Goal: Information Seeking & Learning: Learn about a topic

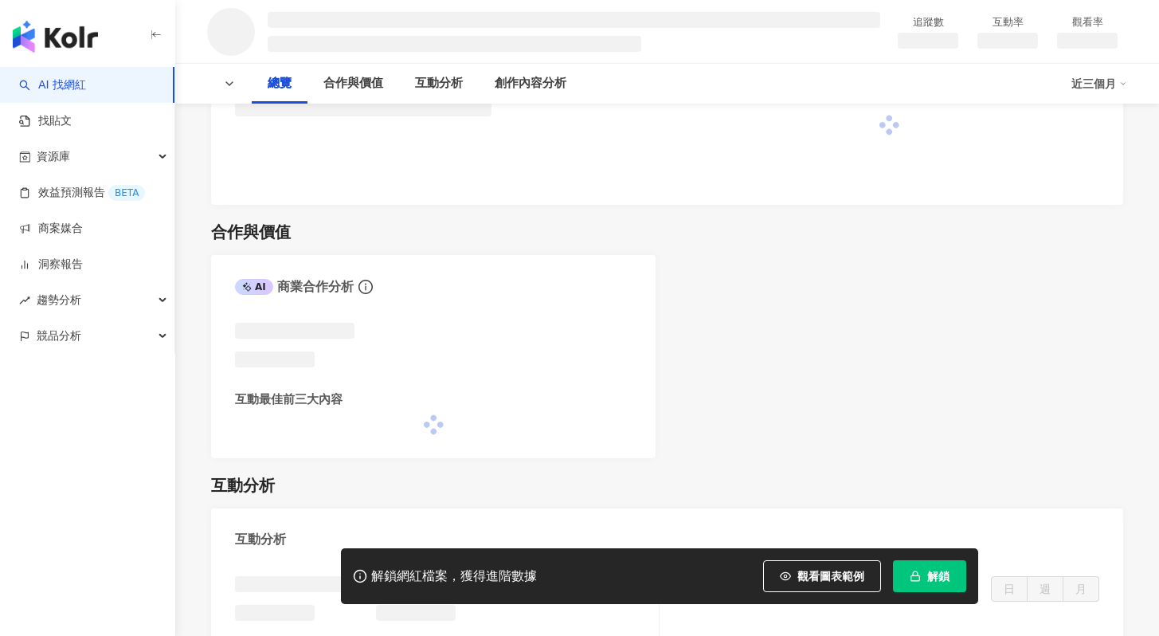
scroll to position [976, 0]
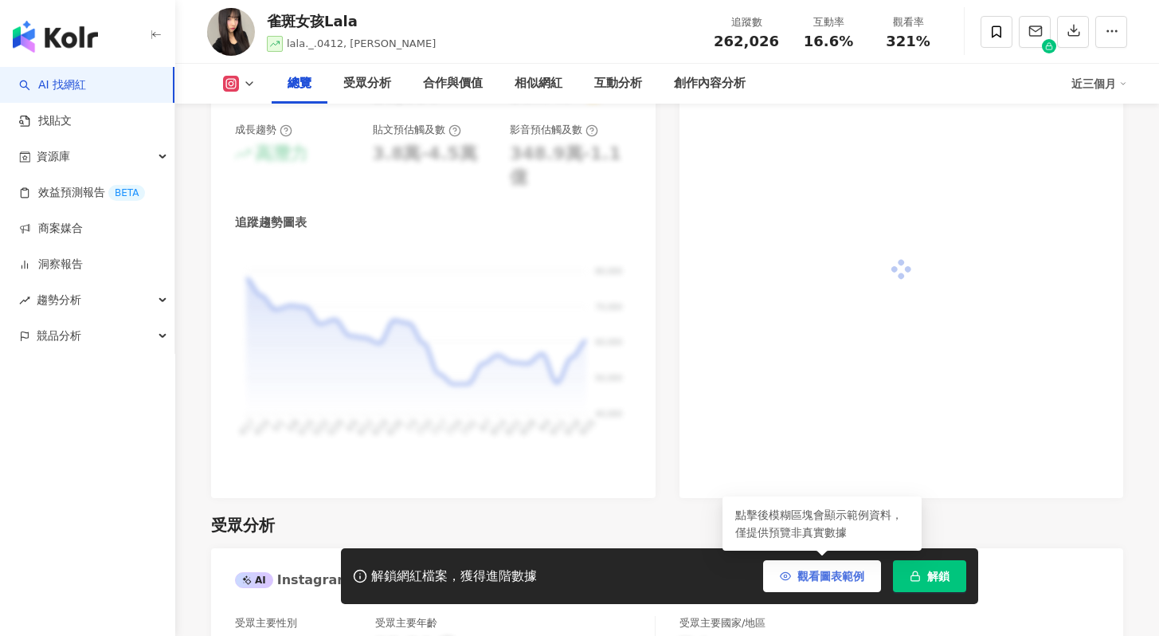
click at [823, 584] on button "觀看圖表範例" at bounding box center [822, 576] width 118 height 32
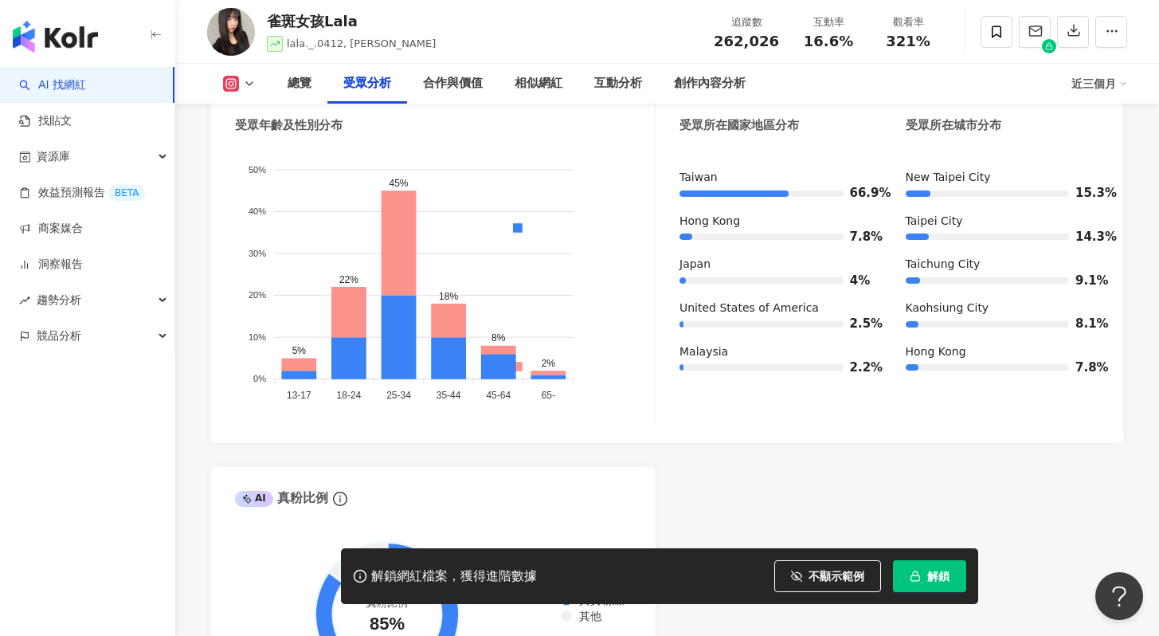
scroll to position [1372, 0]
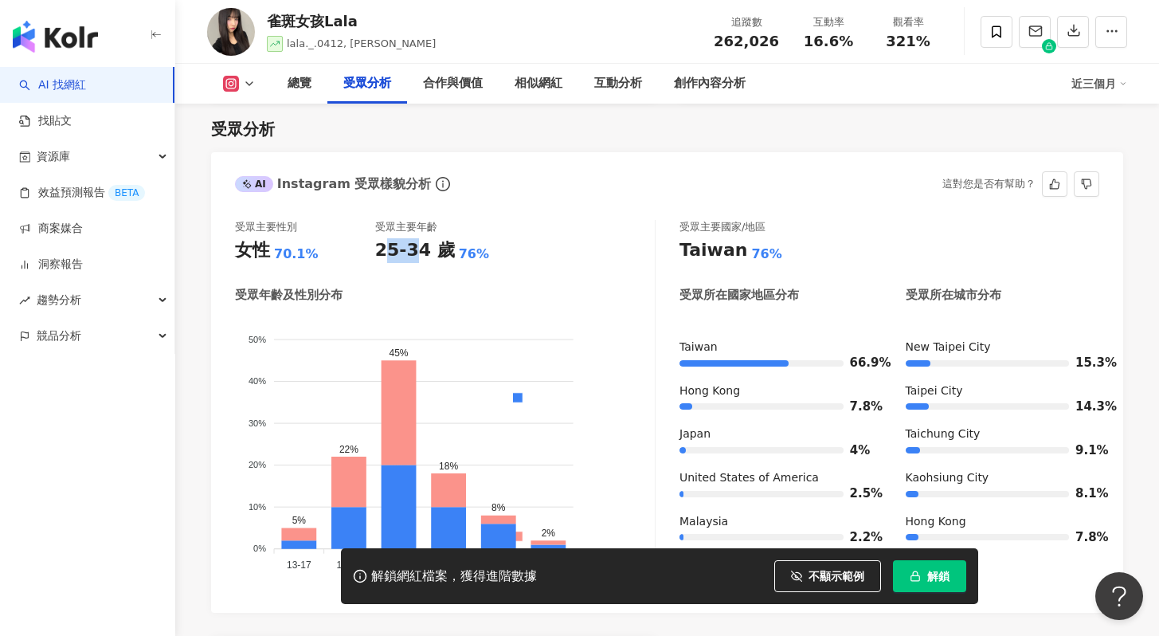
drag, startPoint x: 409, startPoint y: 217, endPoint x: 503, endPoint y: 225, distance: 94.3
click at [503, 238] on div "25-34 歲 76%" at bounding box center [445, 250] width 140 height 25
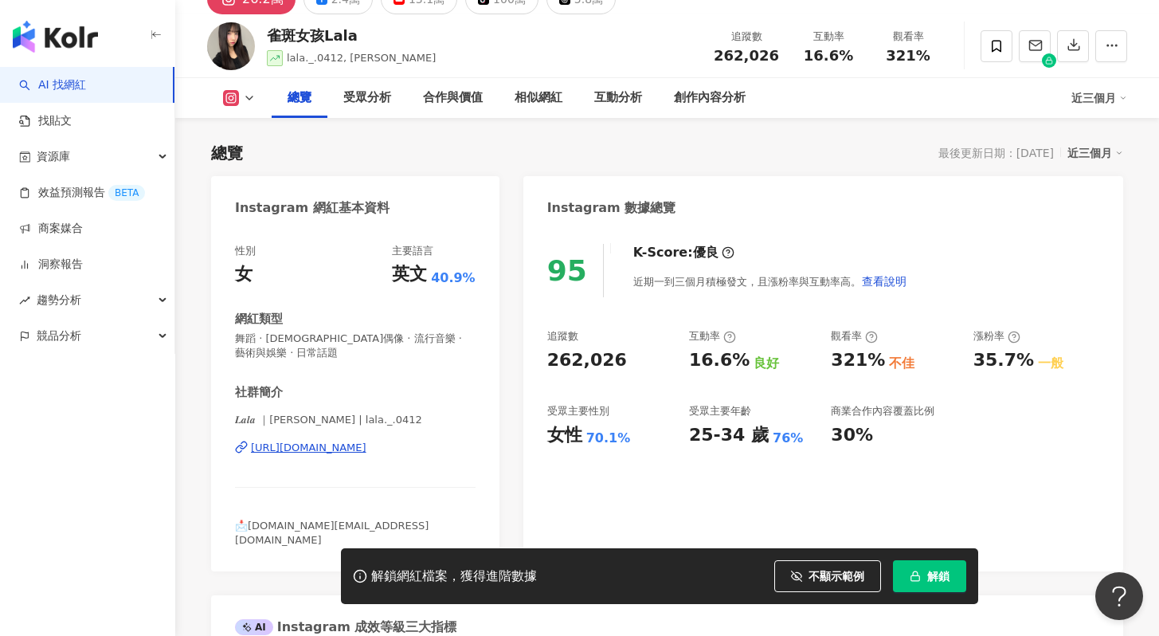
scroll to position [47, 0]
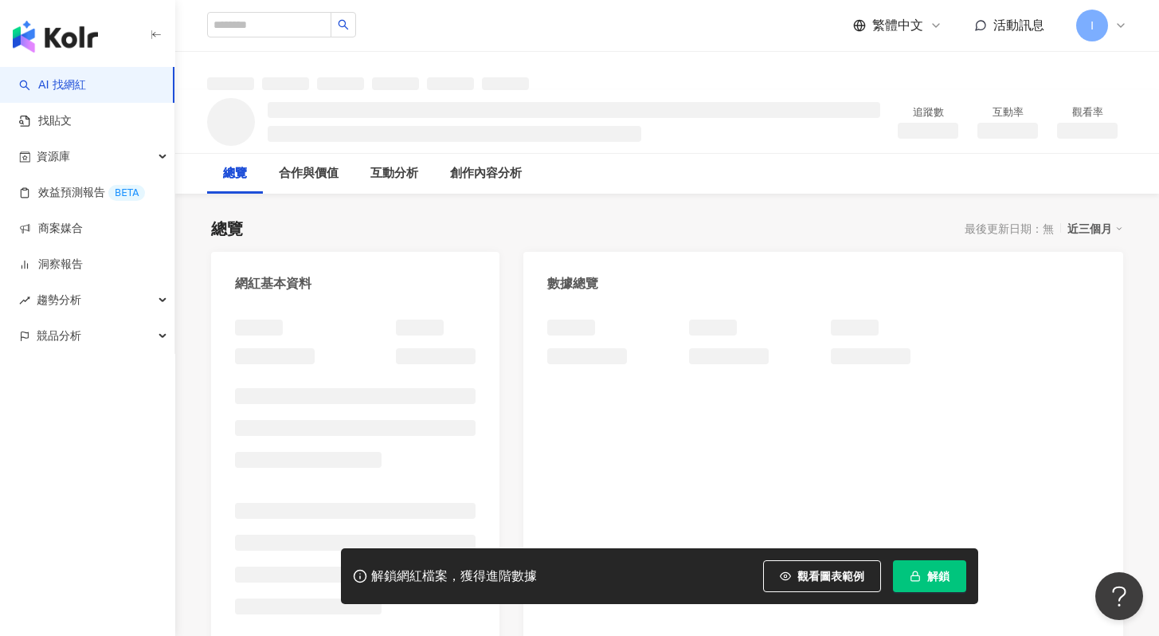
click at [926, 584] on button "解鎖" at bounding box center [929, 576] width 73 height 32
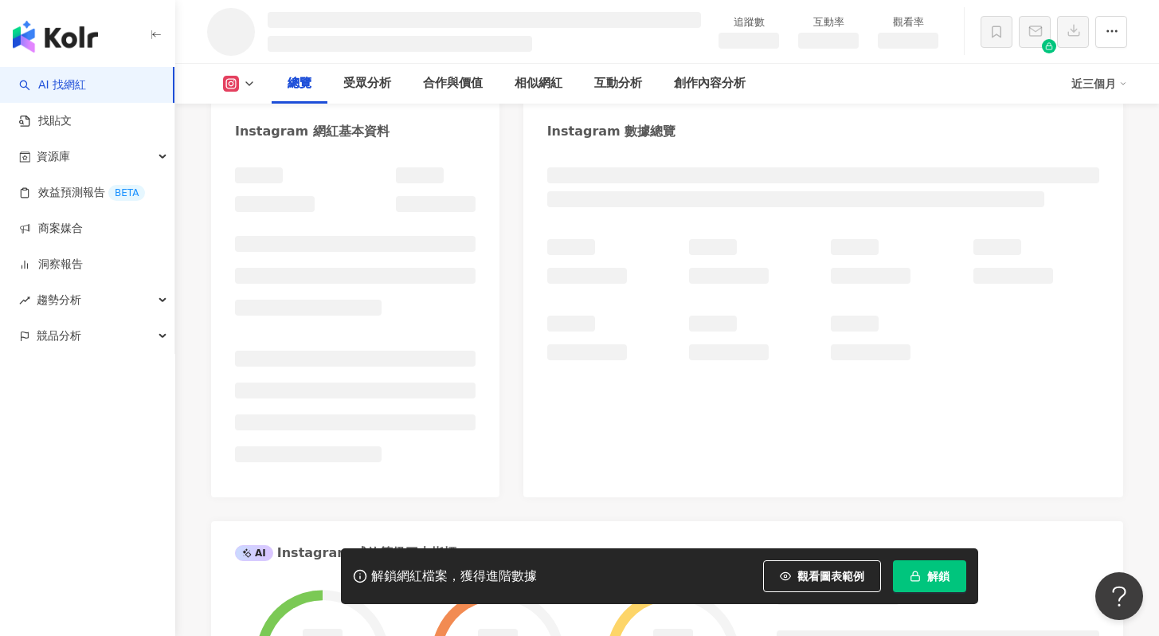
scroll to position [168, 0]
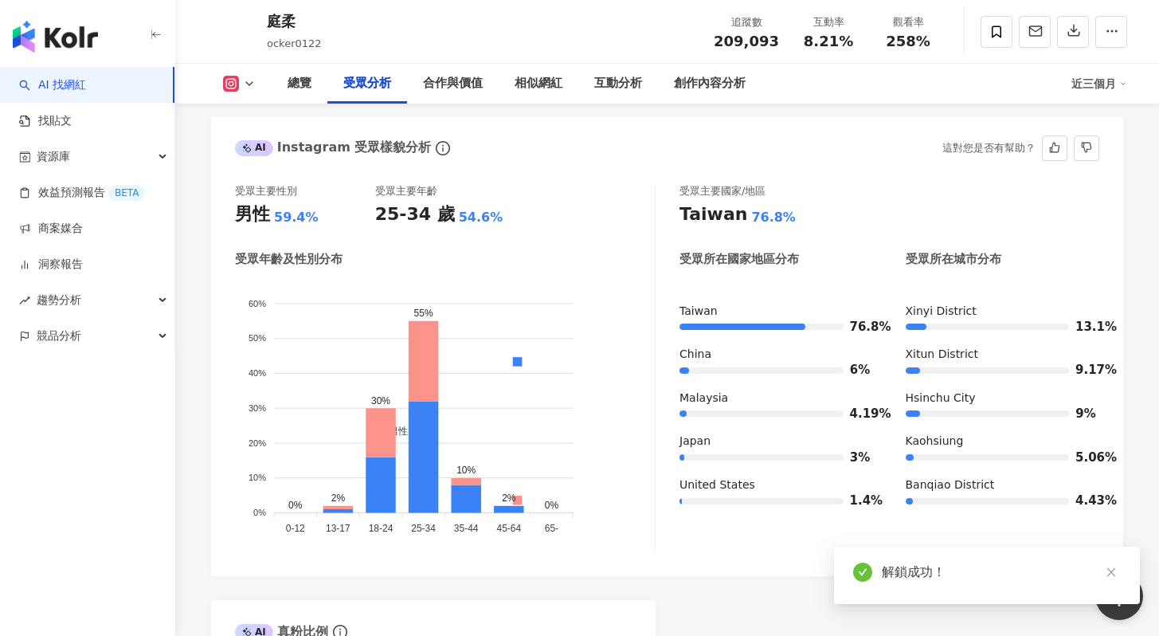
scroll to position [1400, 0]
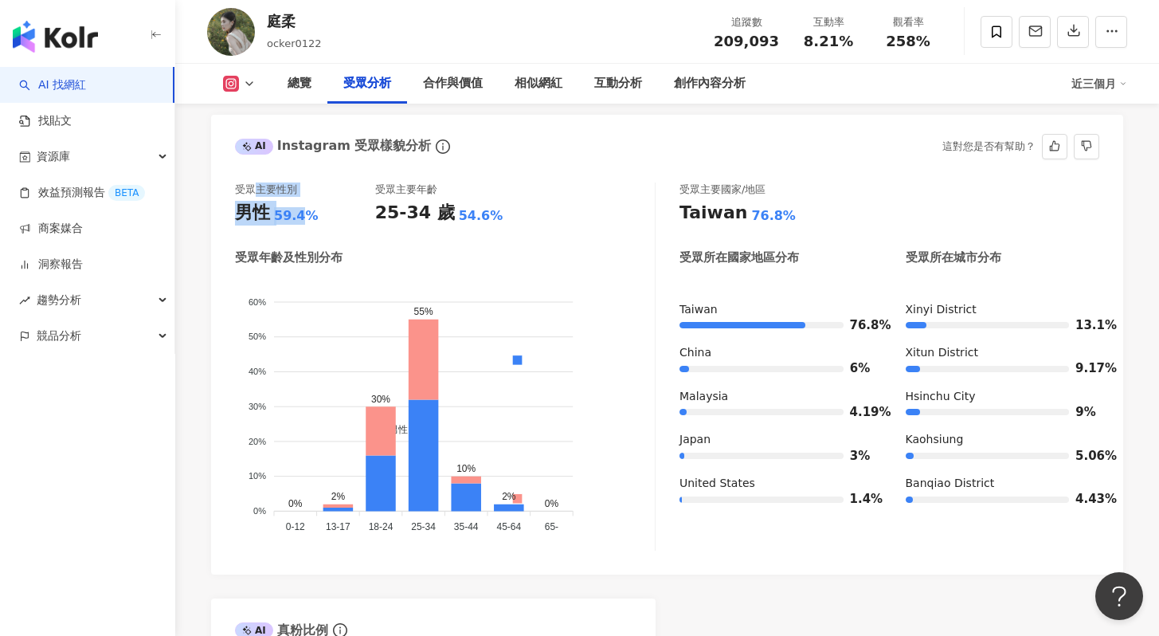
drag, startPoint x: 253, startPoint y: 197, endPoint x: 305, endPoint y: 217, distance: 55.5
click at [305, 217] on div "受眾主要性別 男性 59.4%" at bounding box center [305, 203] width 140 height 43
click at [305, 217] on div "59.4%" at bounding box center [296, 216] width 45 height 18
drag, startPoint x: 334, startPoint y: 217, endPoint x: 258, endPoint y: 189, distance: 80.6
click at [258, 189] on div "受眾主要性別 男性 59.4%" at bounding box center [305, 203] width 140 height 43
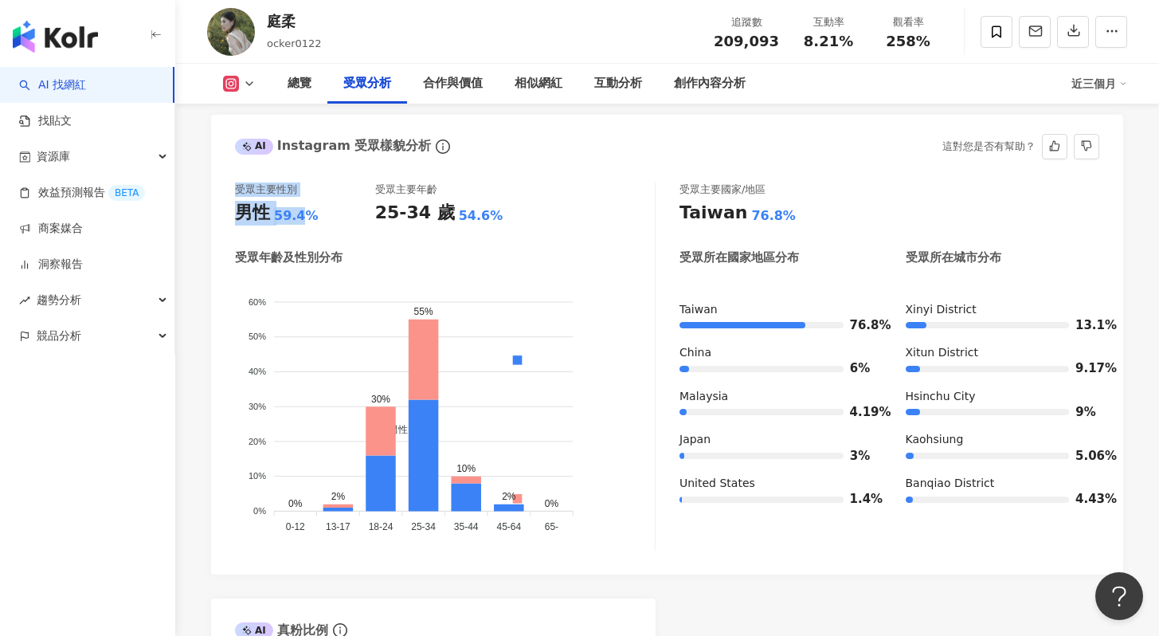
drag, startPoint x: 234, startPoint y: 190, endPoint x: 299, endPoint y: 214, distance: 68.8
click at [299, 214] on div "受眾主要性別 男性 59.4%" at bounding box center [305, 203] width 140 height 43
drag, startPoint x: 338, startPoint y: 225, endPoint x: 253, endPoint y: 190, distance: 91.9
click at [253, 190] on div "受眾主要性別 男性 59.4%" at bounding box center [305, 203] width 140 height 43
drag, startPoint x: 233, startPoint y: 194, endPoint x: 315, endPoint y: 213, distance: 84.2
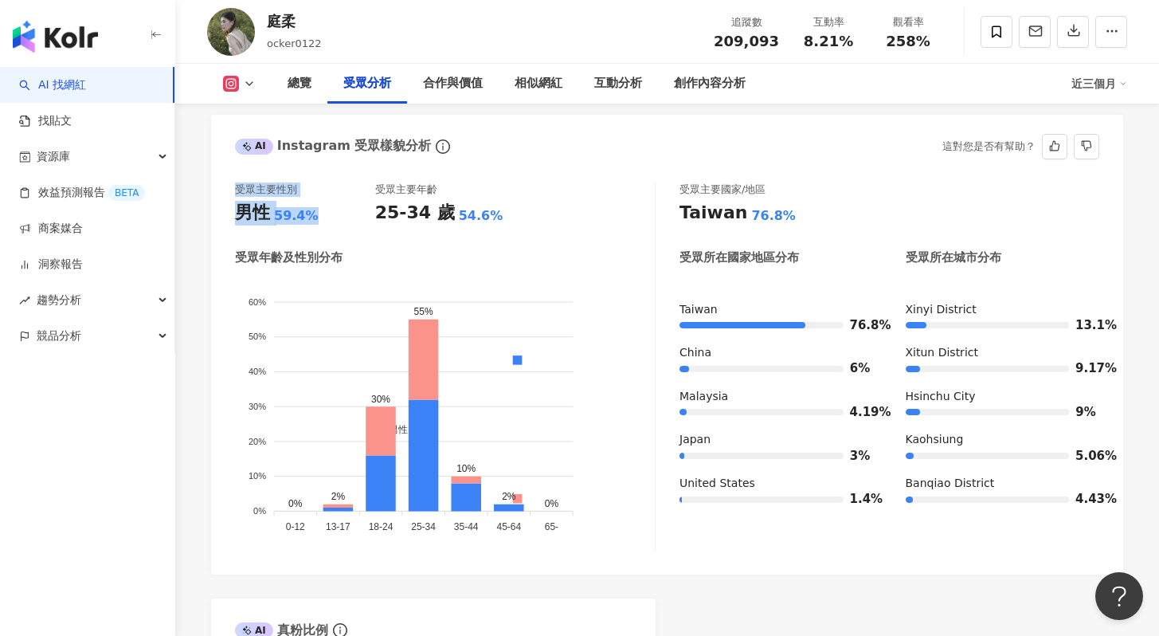
click at [315, 213] on div "受眾主要性別 男性 59.4% 受眾主要年齡 25-34 歲 54.6% 受眾年齡及性別分布 男性 女性 60% 60% 50% 50% 40% 40% 30…" at bounding box center [667, 370] width 912 height 408
click at [273, 192] on div "受眾主要性別" at bounding box center [266, 189] width 62 height 14
drag, startPoint x: 258, startPoint y: 198, endPoint x: 328, endPoint y: 212, distance: 71.4
click at [327, 212] on div "受眾主要性別 男性 59.4%" at bounding box center [305, 203] width 140 height 43
click at [790, 258] on div "受眾所在國家地區分布" at bounding box center [738, 257] width 119 height 17
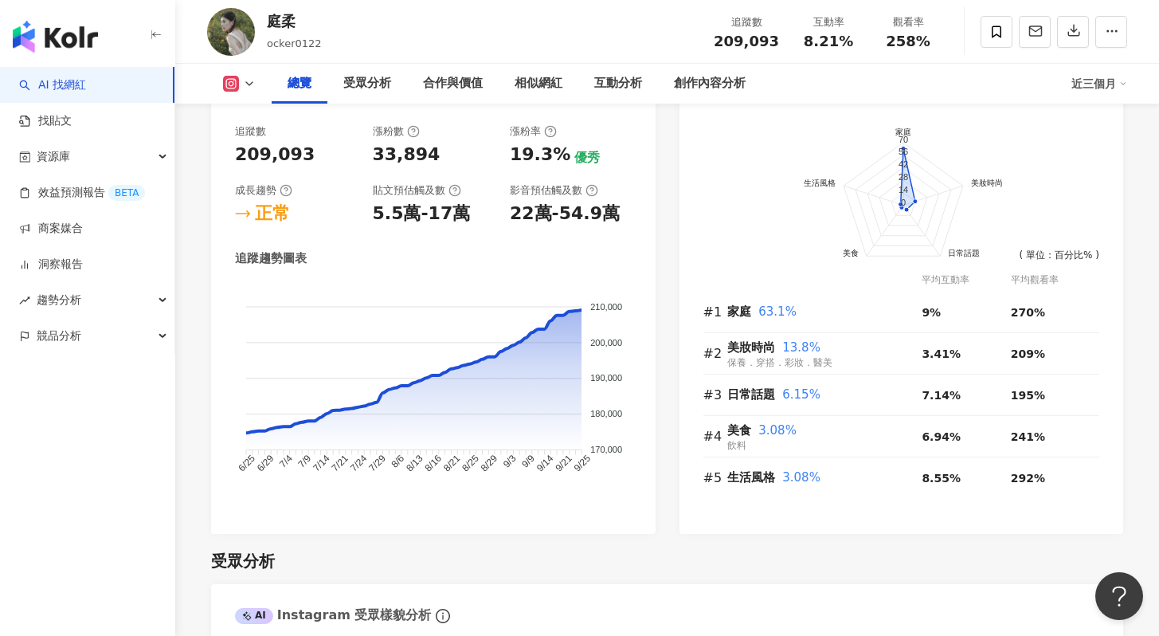
scroll to position [928, 0]
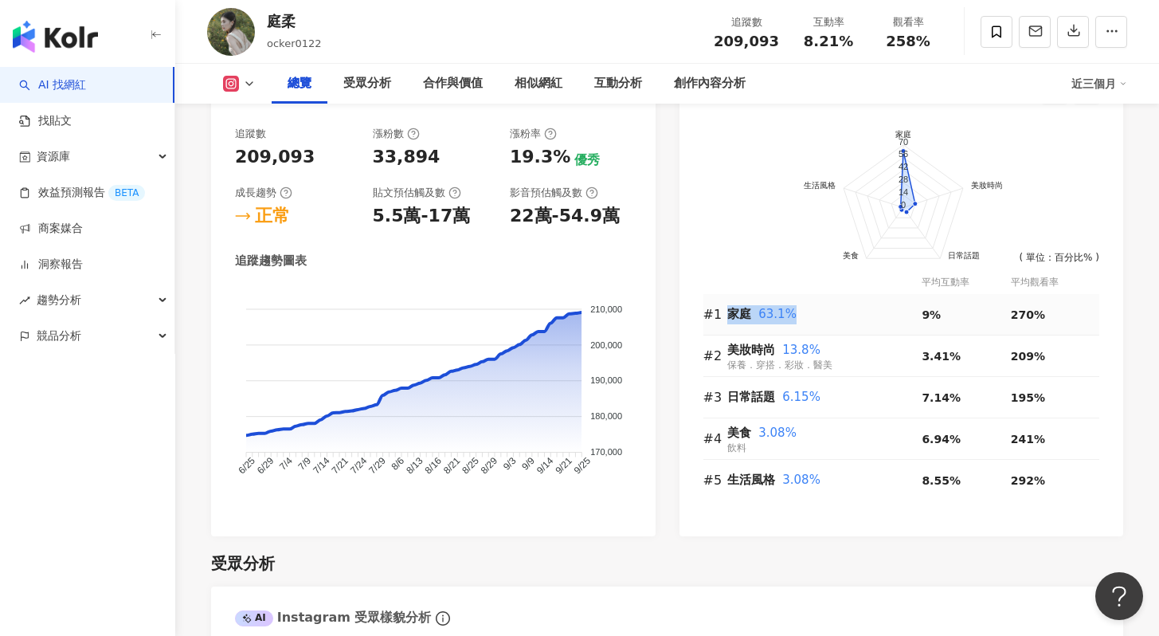
drag, startPoint x: 808, startPoint y: 316, endPoint x: 725, endPoint y: 315, distance: 82.9
click at [725, 315] on tr "#1 家庭 63.1% 9% 270%" at bounding box center [901, 314] width 397 height 41
click at [696, 315] on div "前往申請試用方案解鎖 ( 立即註冊 ) 家庭 美妝時尚 日常話題 美食 生活風格 70 56 42 28 14 0 ( 單位：百分比% ) 平均互動率 平均觀…" at bounding box center [901, 323] width 444 height 425
drag, startPoint x: 722, startPoint y: 313, endPoint x: 804, endPoint y: 314, distance: 82.8
click at [804, 314] on div "前往申請試用方案解鎖 ( 立即註冊 ) 家庭 美妝時尚 日常話題 美食 生活風格 70 56 42 28 14 0 ( 單位：百分比% ) 平均互動率 平均觀…" at bounding box center [901, 323] width 444 height 425
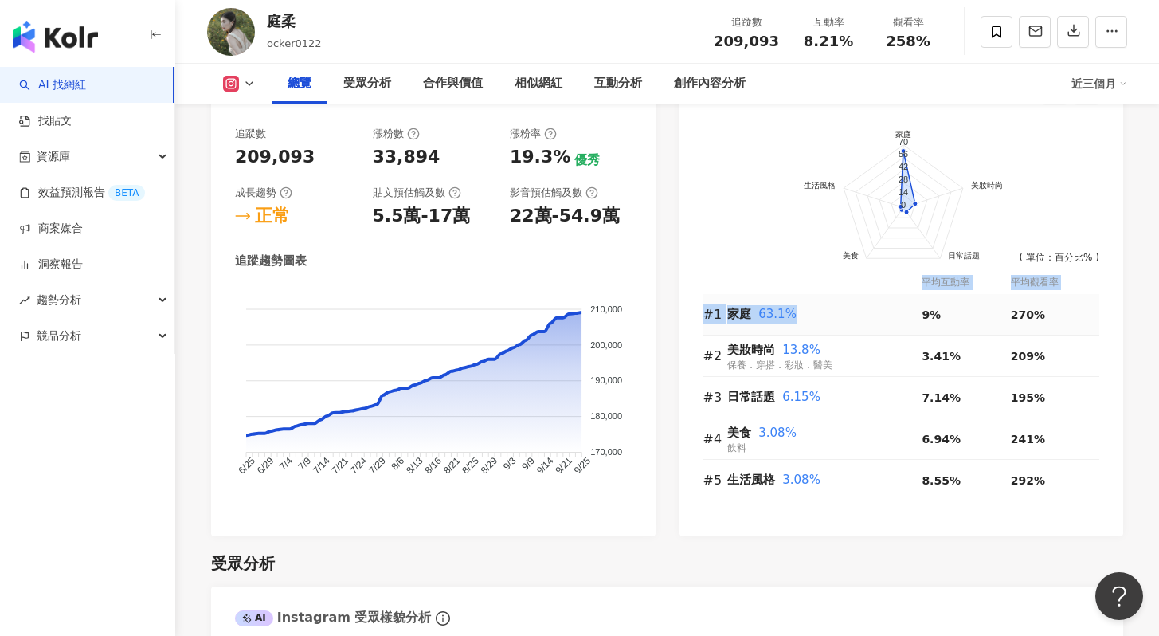
click at [804, 314] on div "家庭 63.1%" at bounding box center [824, 314] width 195 height 19
drag, startPoint x: 793, startPoint y: 316, endPoint x: 711, endPoint y: 317, distance: 82.0
click at [711, 317] on tr "#1 家庭 63.1% 9% 270%" at bounding box center [901, 314] width 397 height 41
drag, startPoint x: 711, startPoint y: 317, endPoint x: 792, endPoint y: 325, distance: 81.6
click at [792, 325] on tr "#1 家庭 63.1% 9% 270%" at bounding box center [901, 314] width 397 height 41
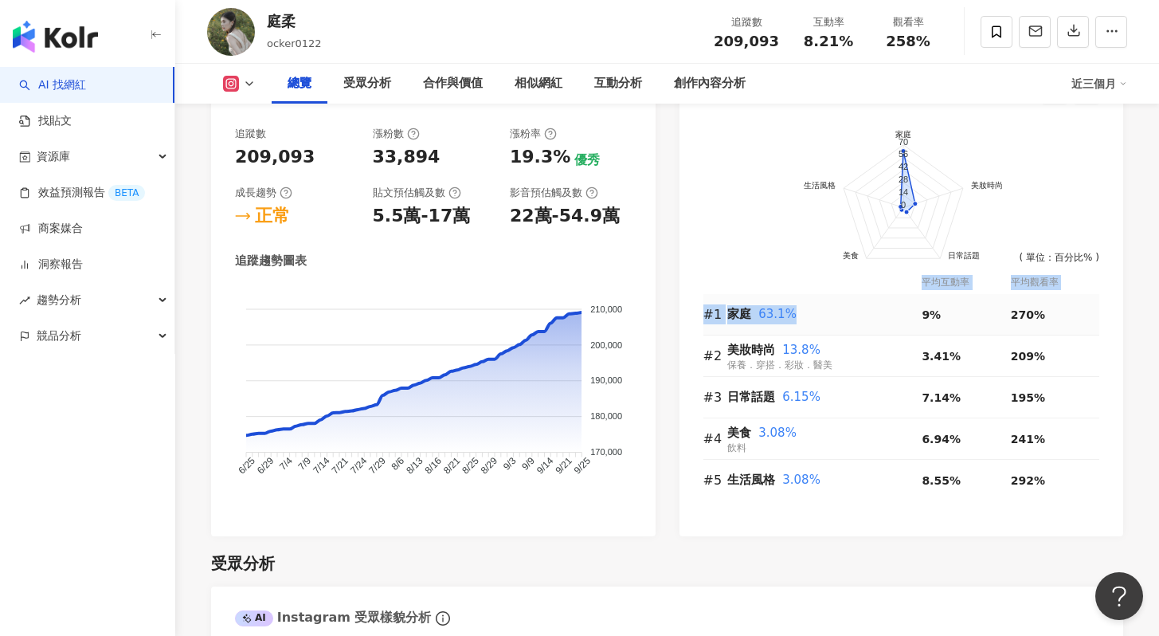
drag, startPoint x: 792, startPoint y: 325, endPoint x: 700, endPoint y: 314, distance: 92.3
click at [700, 314] on div "前往申請試用方案解鎖 ( 立即註冊 ) 家庭 美妝時尚 日常話題 美食 生活風格 70 56 42 28 14 0 ( 單位：百分比% ) 平均互動率 平均觀…" at bounding box center [901, 323] width 444 height 425
click at [813, 317] on tr "#1 家庭 63.1% 9% 270%" at bounding box center [901, 314] width 397 height 41
drag, startPoint x: 813, startPoint y: 317, endPoint x: 717, endPoint y: 317, distance: 96.4
click at [717, 317] on tr "#1 家庭 63.1% 9% 270%" at bounding box center [901, 314] width 397 height 41
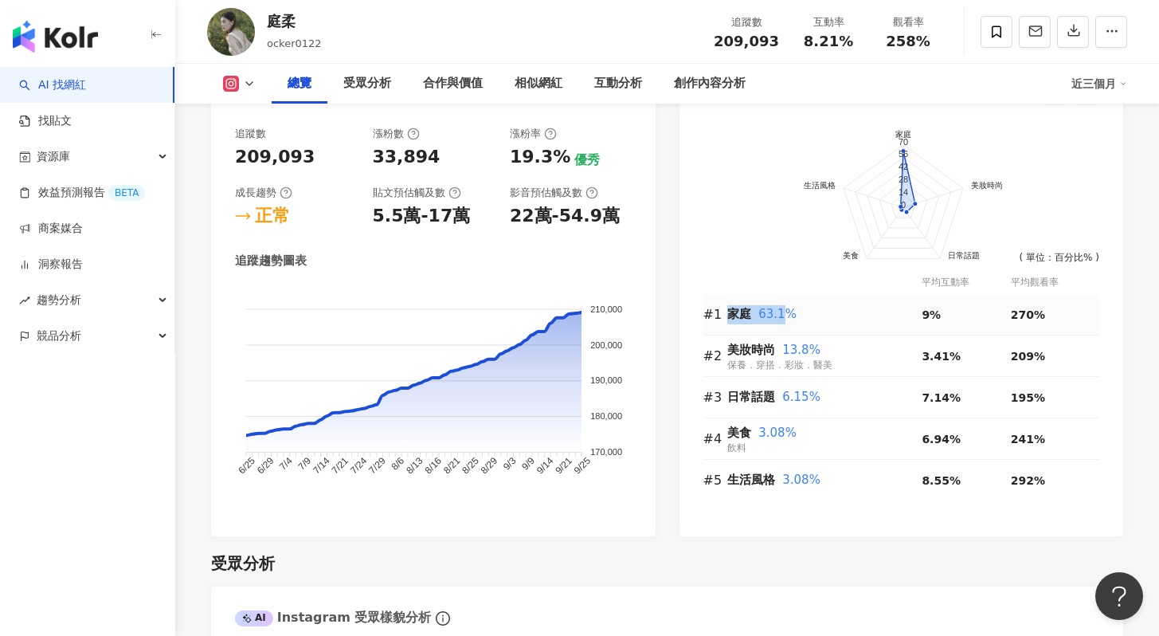
click at [779, 317] on tr "#1 家庭 63.1% 9% 270%" at bounding box center [901, 314] width 397 height 41
click at [772, 318] on span "63.1%" at bounding box center [777, 314] width 38 height 14
drag, startPoint x: 750, startPoint y: 319, endPoint x: 722, endPoint y: 315, distance: 28.1
click at [722, 315] on tr "#1 家庭 63.1% 9% 270%" at bounding box center [901, 314] width 397 height 41
drag, startPoint x: 712, startPoint y: 315, endPoint x: 766, endPoint y: 315, distance: 54.2
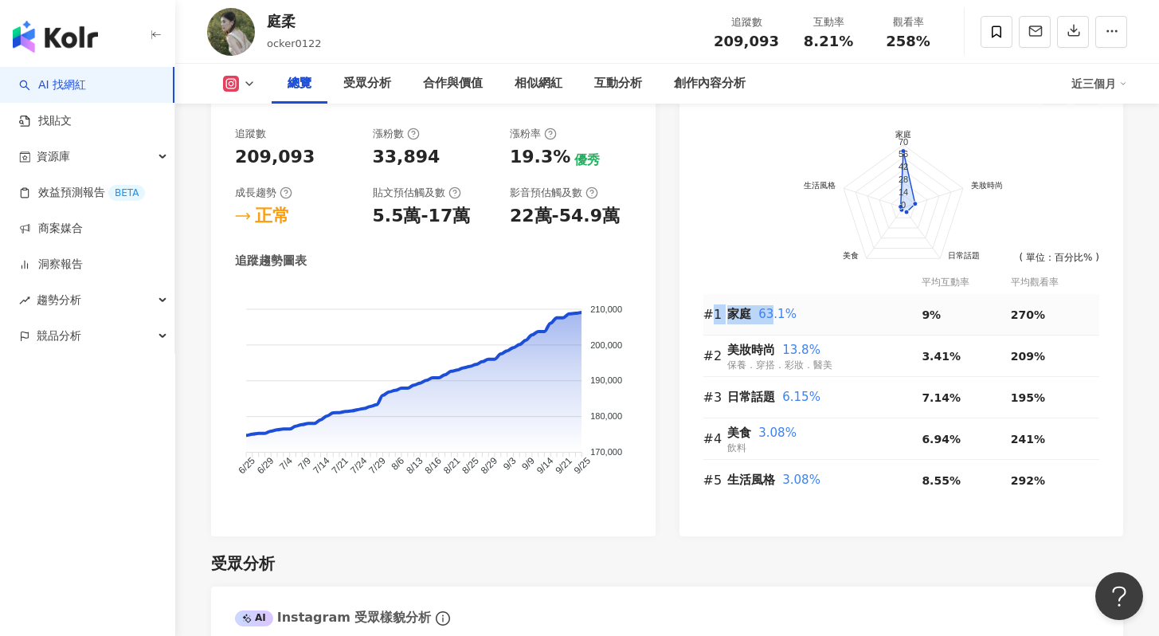
click at [766, 315] on tr "#1 家庭 63.1% 9% 270%" at bounding box center [901, 314] width 397 height 41
click at [734, 343] on span "美妝時尚" at bounding box center [751, 350] width 48 height 14
drag, startPoint x: 704, startPoint y: 355, endPoint x: 826, endPoint y: 359, distance: 121.9
click at [826, 359] on tr "#2 美妝時尚 13.8% 保養．穿搭．彩妝．醫[DEMOGRAPHIC_DATA] 3.41% 209%" at bounding box center [901, 355] width 397 height 41
drag, startPoint x: 789, startPoint y: 320, endPoint x: 724, endPoint y: 315, distance: 64.7
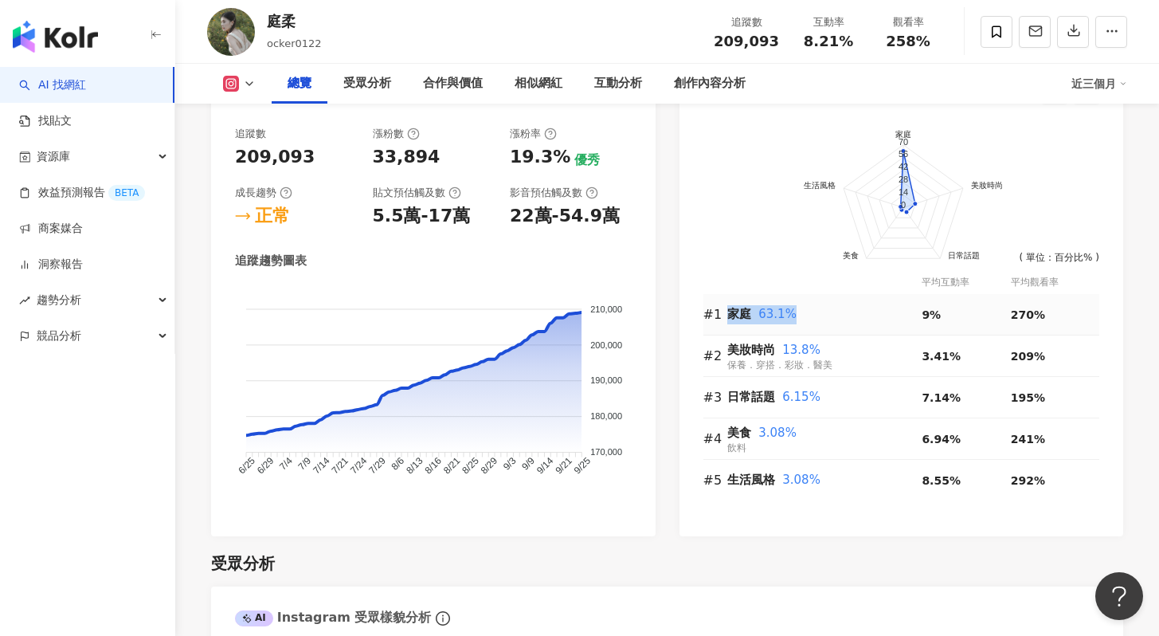
click at [724, 315] on tr "#1 家庭 63.1% 9% 270%" at bounding box center [901, 314] width 397 height 41
drag, startPoint x: 711, startPoint y: 313, endPoint x: 770, endPoint y: 317, distance: 59.9
click at [770, 317] on tr "#1 家庭 63.1% 9% 270%" at bounding box center [901, 314] width 397 height 41
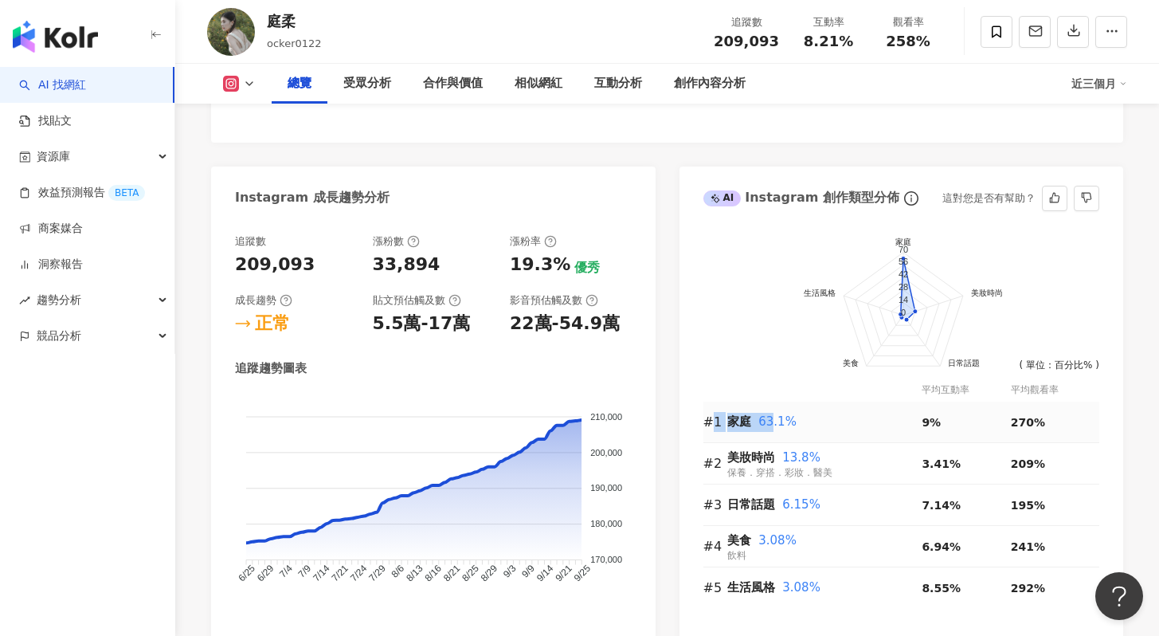
scroll to position [822, 0]
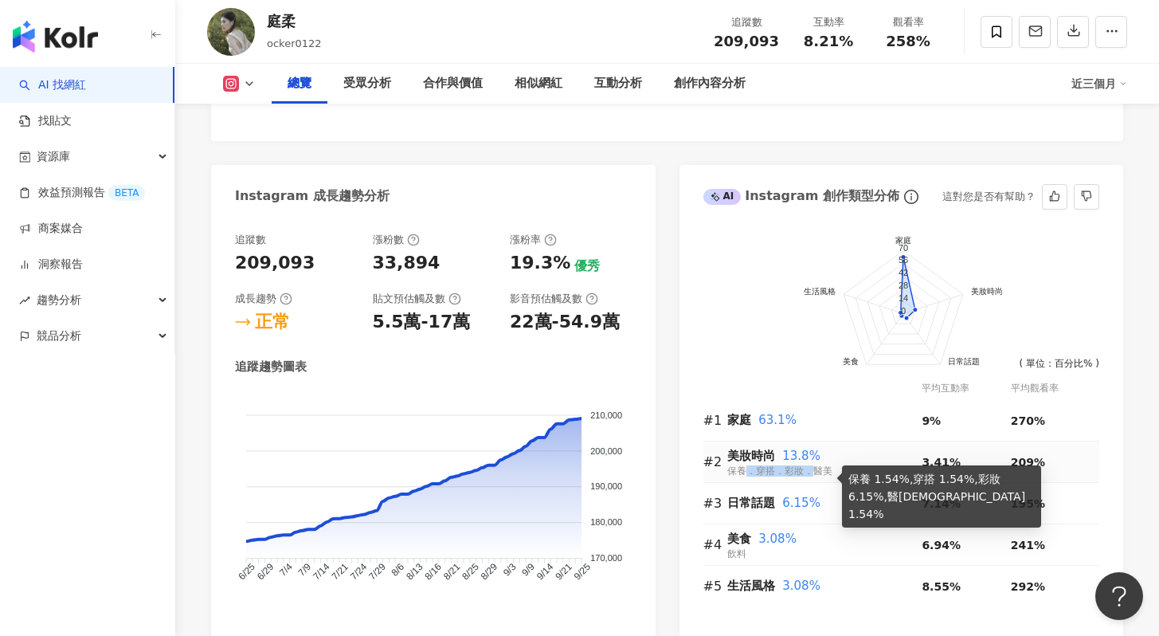
drag, startPoint x: 797, startPoint y: 467, endPoint x: 814, endPoint y: 470, distance: 17.8
click at [814, 470] on span "保養．穿搭．彩妝．醫美" at bounding box center [779, 470] width 105 height 11
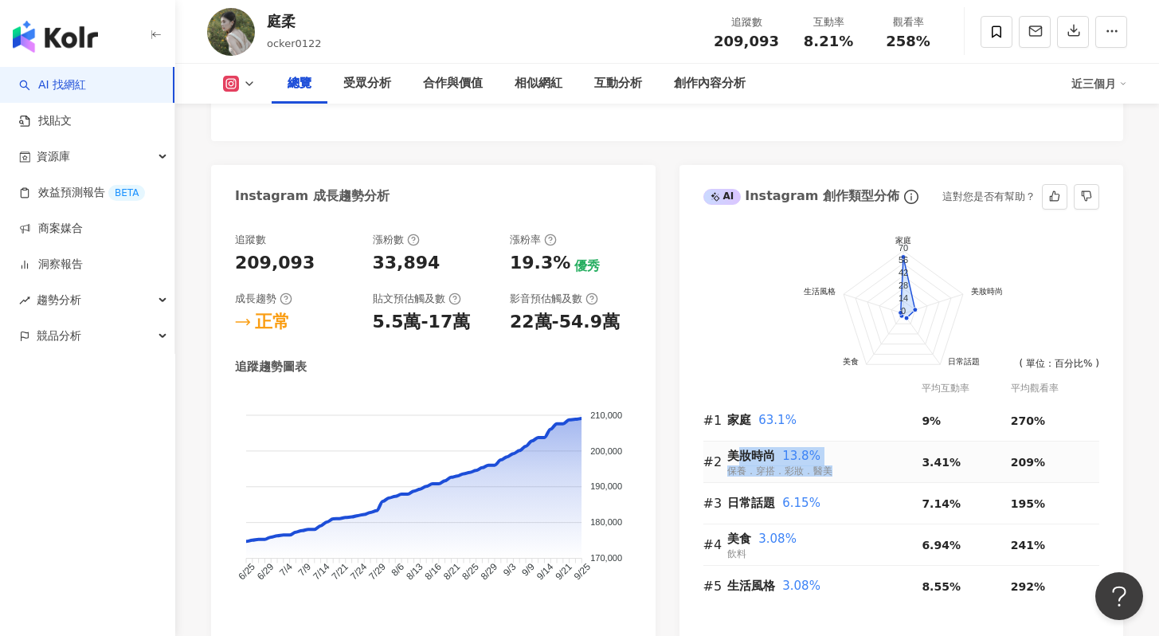
drag, startPoint x: 825, startPoint y: 478, endPoint x: 736, endPoint y: 448, distance: 94.0
click at [737, 448] on td "美妝時尚 13.8% 保養．穿搭．彩妝．醫美" at bounding box center [824, 461] width 195 height 41
drag, startPoint x: 742, startPoint y: 452, endPoint x: 834, endPoint y: 461, distance: 92.9
click at [834, 461] on div "美妝時尚 13.8%" at bounding box center [824, 456] width 195 height 19
drag, startPoint x: 837, startPoint y: 468, endPoint x: 750, endPoint y: 455, distance: 88.5
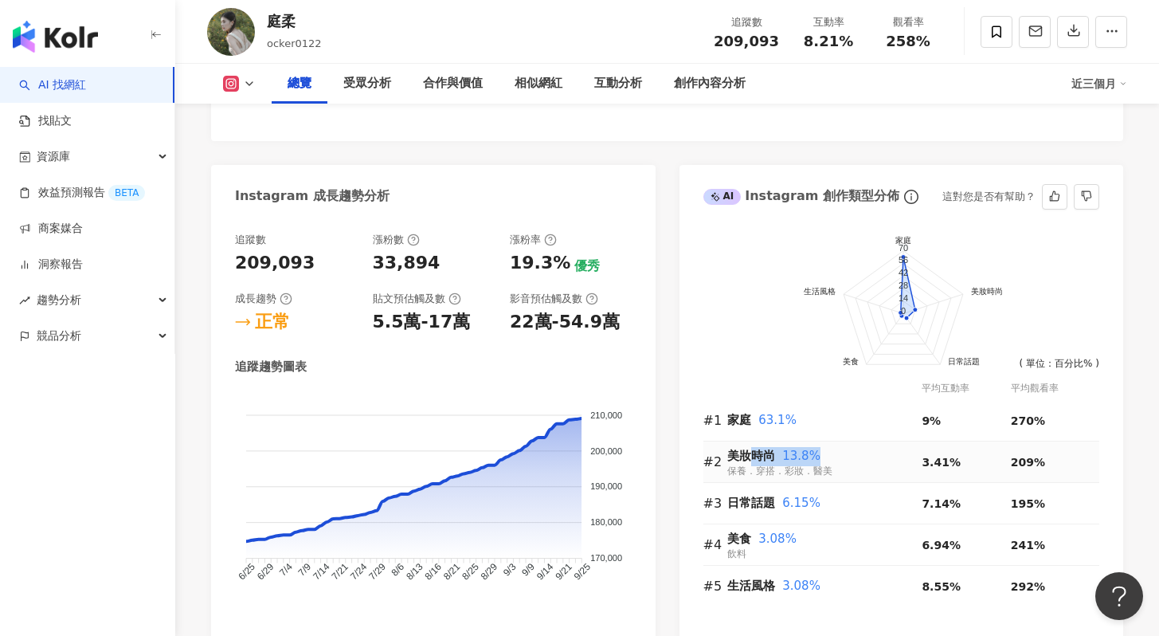
click at [751, 456] on div "美妝時尚 13.8% 保養．穿搭．彩妝．醫美" at bounding box center [824, 461] width 195 height 33
drag, startPoint x: 731, startPoint y: 429, endPoint x: 793, endPoint y: 426, distance: 61.4
click at [793, 426] on div "家庭 63.1%" at bounding box center [824, 420] width 195 height 19
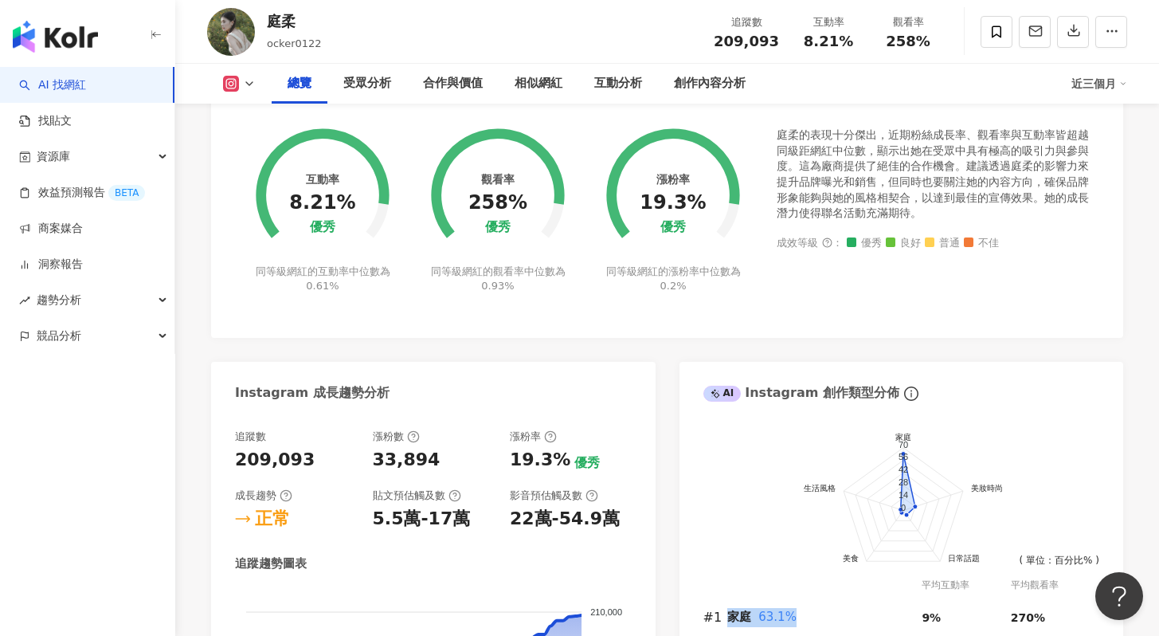
scroll to position [625, 0]
drag, startPoint x: 526, startPoint y: 533, endPoint x: 600, endPoint y: 527, distance: 74.4
click at [600, 527] on div "追蹤數 209,093 漲粉數 33,894 漲粉率 19.3% 優秀 成長趨勢 正常 貼文預估觸及數 5.5萬-17萬 影音預估觸及數 22萬-54.9萬 …" at bounding box center [433, 622] width 397 height 386
drag, startPoint x: 458, startPoint y: 522, endPoint x: 486, endPoint y: 520, distance: 27.9
click at [486, 521] on div "5.5萬-17萬" at bounding box center [434, 519] width 122 height 25
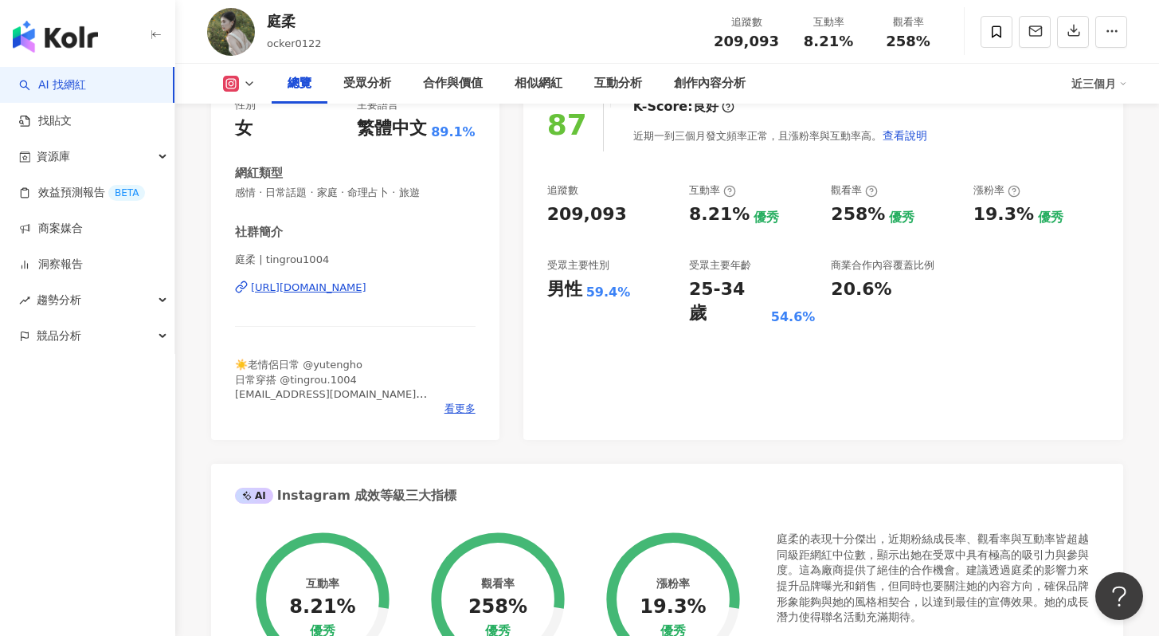
scroll to position [0, 0]
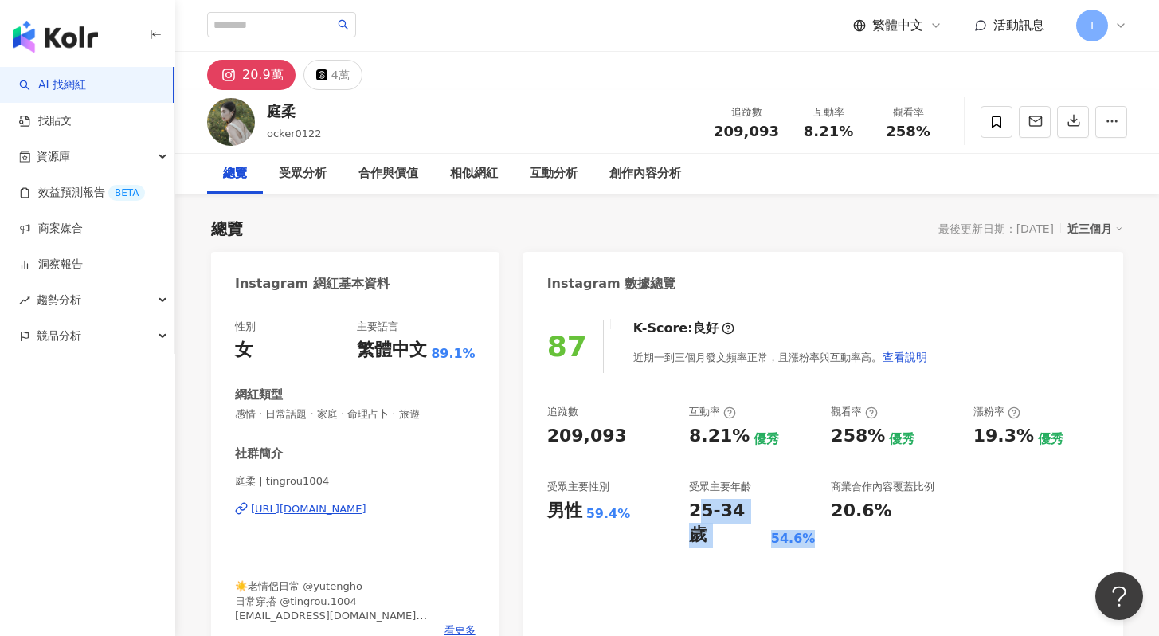
drag, startPoint x: 735, startPoint y: 511, endPoint x: 807, endPoint y: 511, distance: 71.7
click at [807, 511] on div "25-34 歲 54.6%" at bounding box center [752, 523] width 126 height 49
drag, startPoint x: 709, startPoint y: 527, endPoint x: 572, endPoint y: 491, distance: 141.6
click at [617, 511] on div "87 K-Score : 良好 近期一到三個月發文頻率正常，且漲粉率與互動率高。 查看說明 追蹤數 209,093 互動率 8.21% 優秀 觀看率 258%…" at bounding box center [823, 482] width 600 height 358
drag, startPoint x: 559, startPoint y: 439, endPoint x: 619, endPoint y: 444, distance: 60.0
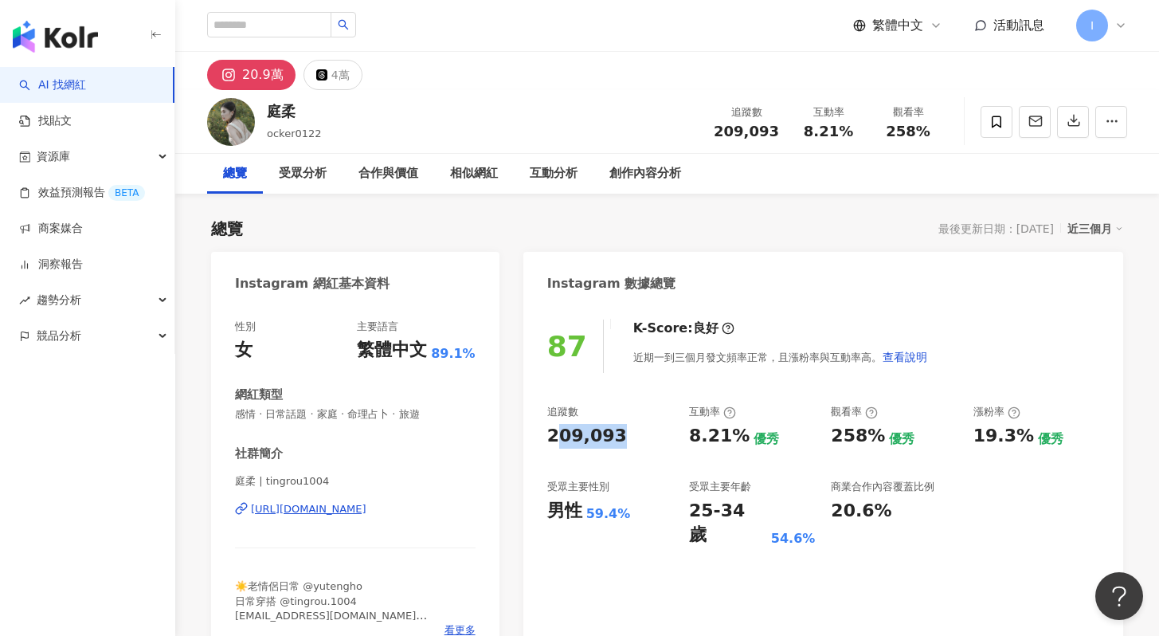
click at [618, 444] on div "209,093" at bounding box center [610, 436] width 126 height 25
drag, startPoint x: 785, startPoint y: 436, endPoint x: 808, endPoint y: 437, distance: 23.9
click at [795, 436] on div "8.21% 優秀" at bounding box center [752, 436] width 126 height 25
drag, startPoint x: 898, startPoint y: 432, endPoint x: 918, endPoint y: 429, distance: 19.3
click at [918, 429] on div "258% 優秀" at bounding box center [894, 436] width 126 height 25
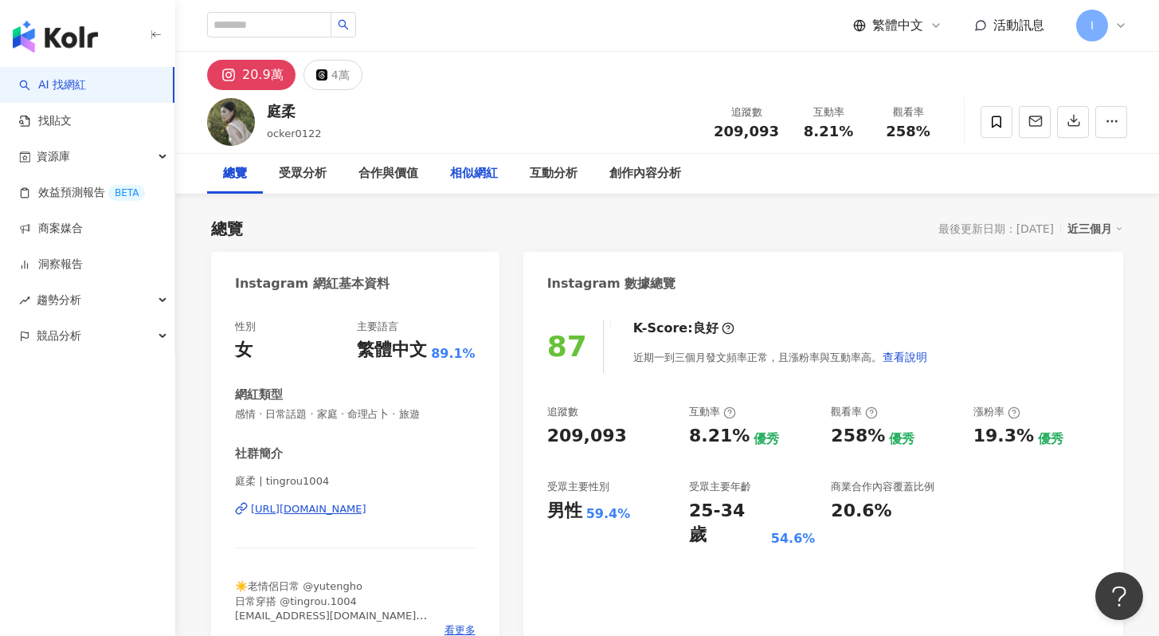
click at [486, 175] on div "相似網紅" at bounding box center [474, 173] width 48 height 19
